Goal: Task Accomplishment & Management: Manage account settings

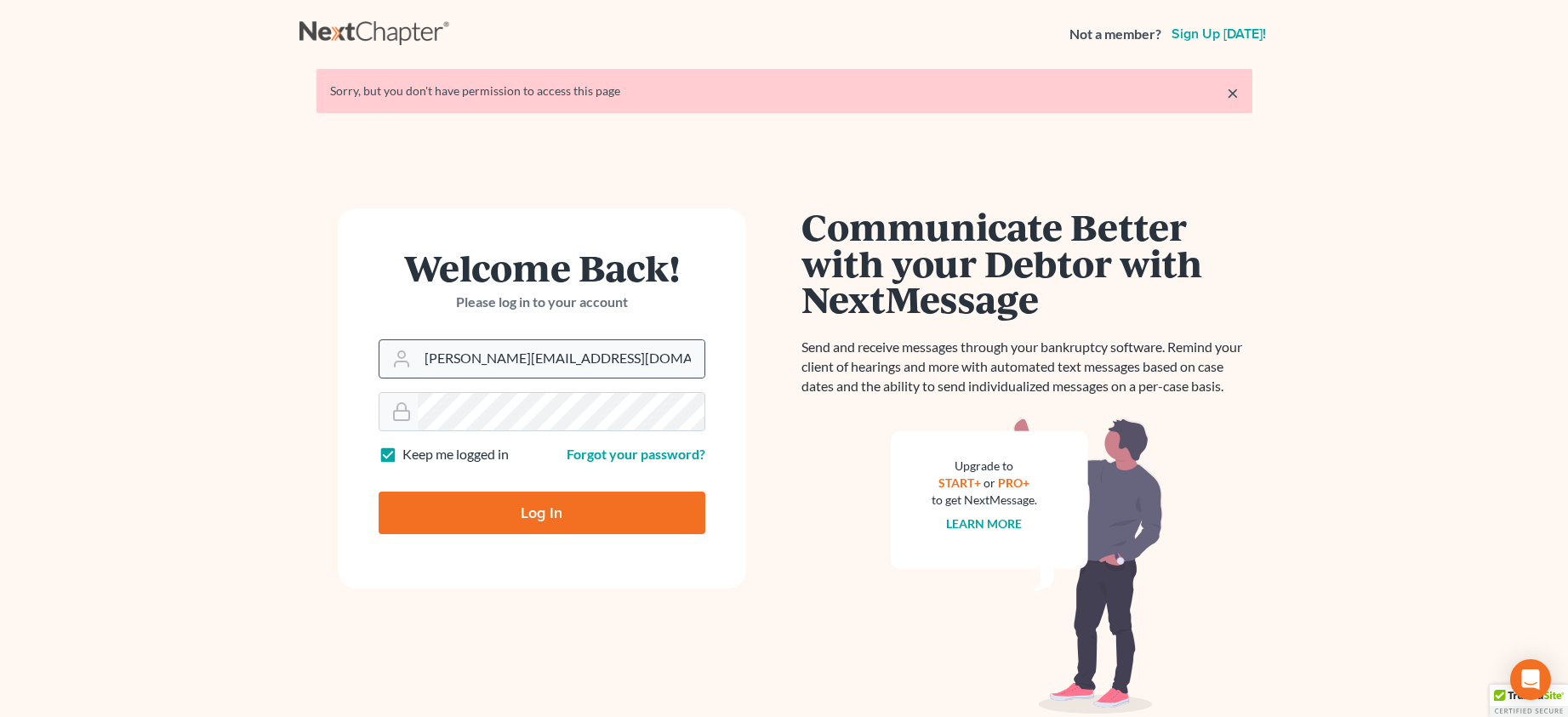
click at [581, 340] on div "[PERSON_NAME][EMAIL_ADDRESS][DOMAIN_NAME]" at bounding box center [542, 359] width 327 height 39
click at [596, 355] on input "[PERSON_NAME][EMAIL_ADDRESS][DOMAIN_NAME]" at bounding box center [561, 359] width 286 height 37
type input "[PERSON_NAME][EMAIL_ADDRESS][DOMAIN_NAME]"
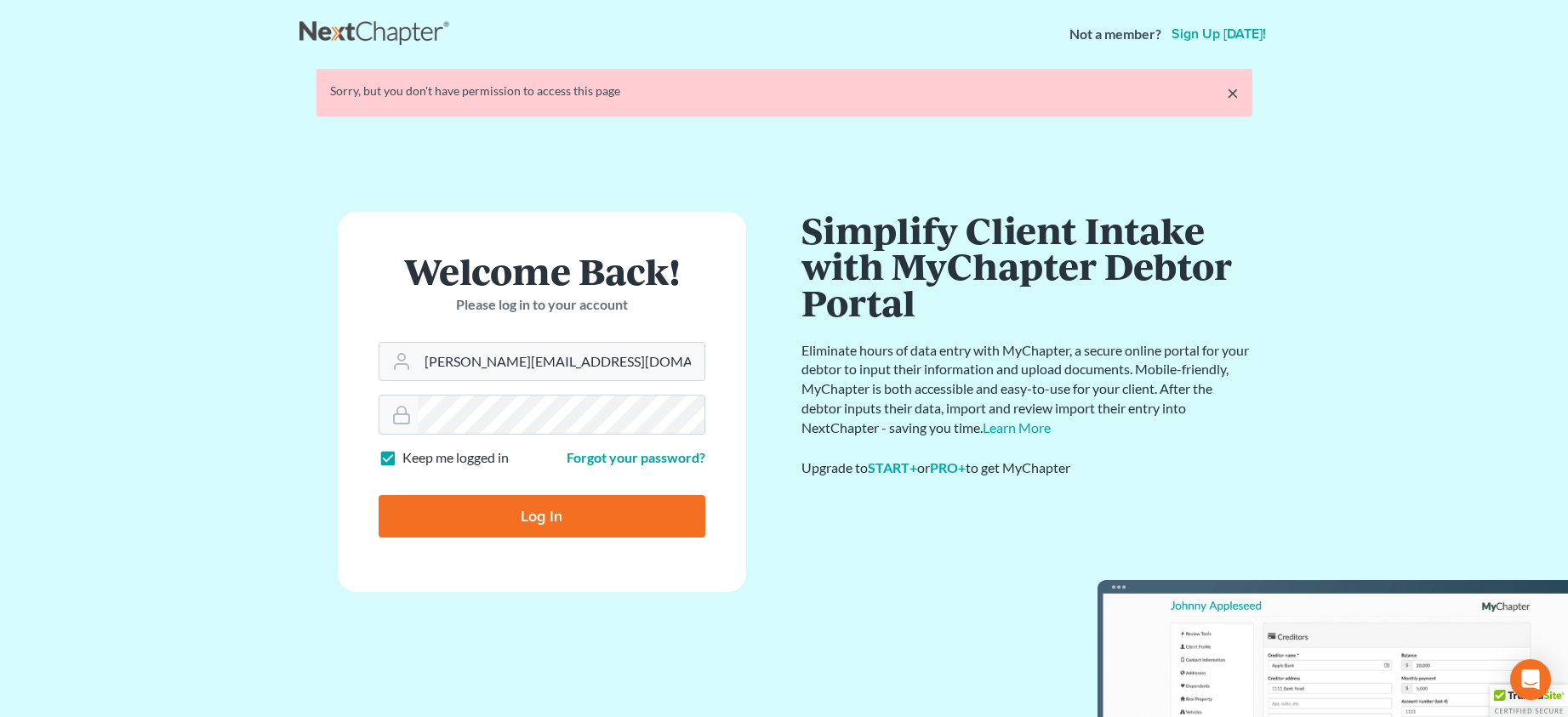
click at [495, 519] on input "Log In" at bounding box center [542, 516] width 327 height 42
type input "Thinking..."
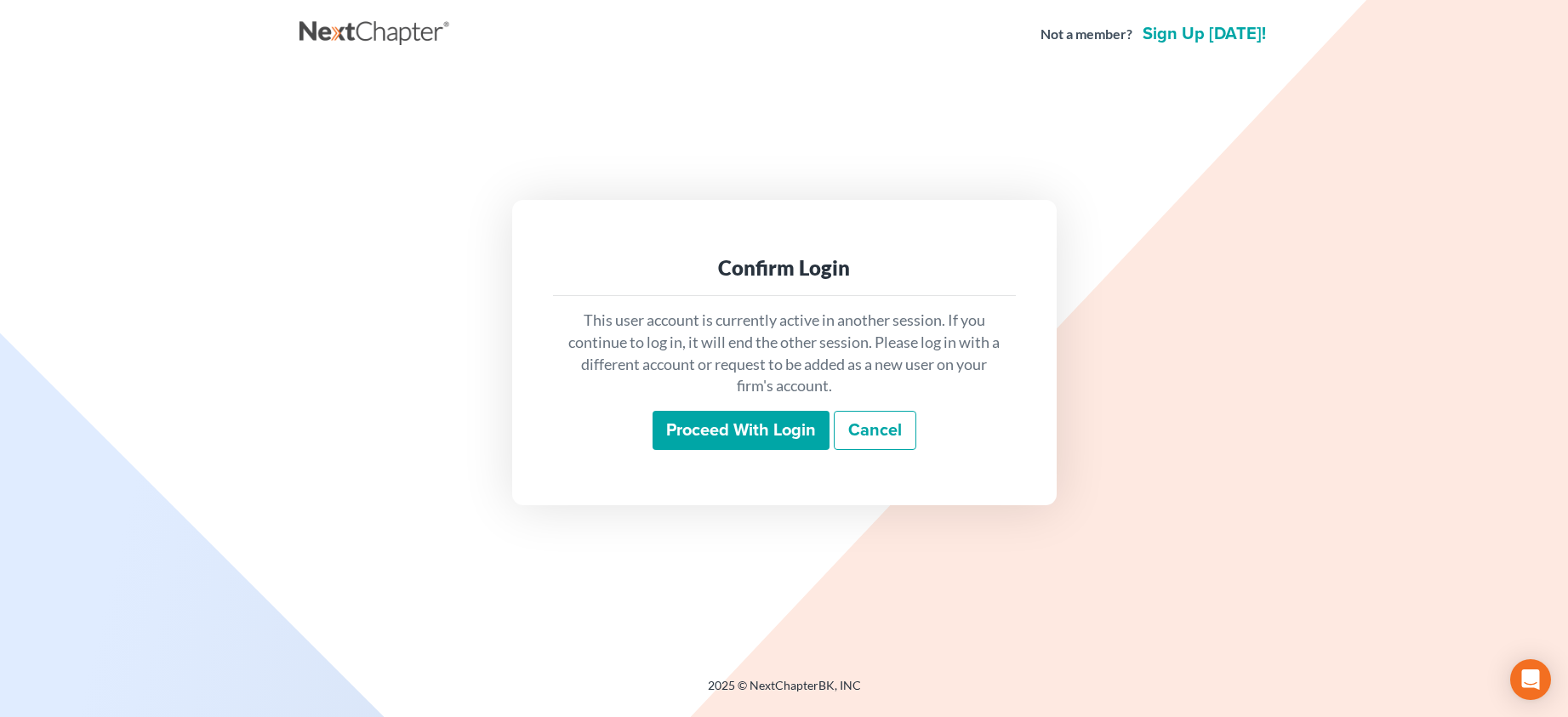
click at [759, 422] on input "Proceed with login" at bounding box center [740, 430] width 177 height 39
